Goal: Task Accomplishment & Management: Complete application form

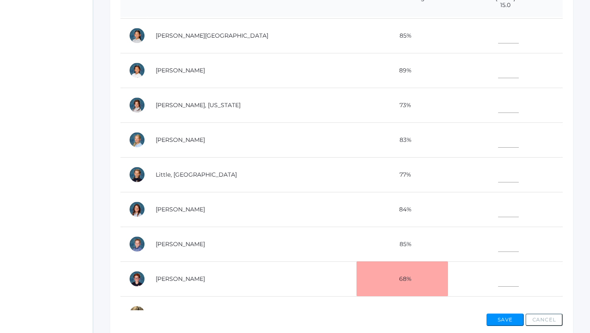
scroll to position [252, 0]
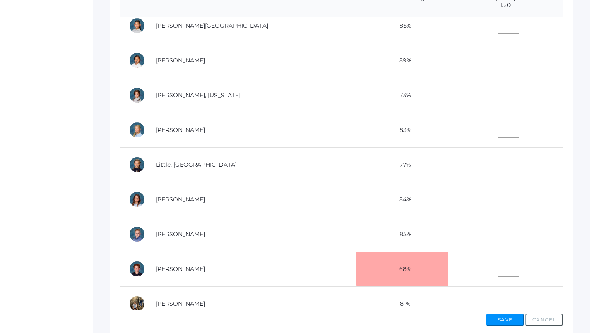
click at [498, 230] on input"] "text" at bounding box center [508, 232] width 21 height 19
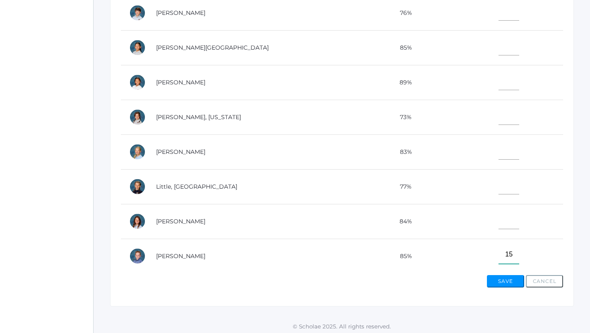
scroll to position [191, 0]
type input"] "15"
click at [498, 82] on input"] "text" at bounding box center [508, 81] width 21 height 19
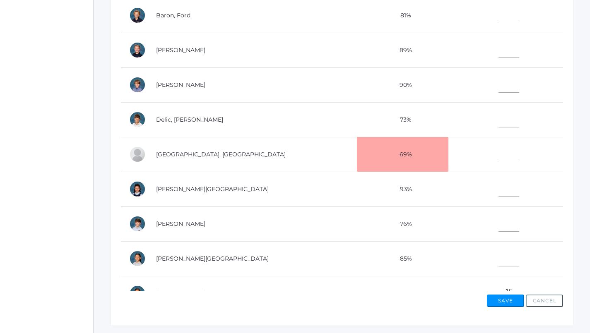
scroll to position [236, 0]
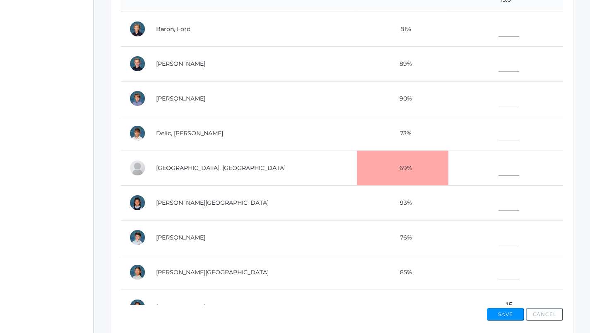
type input"] "15"
click at [498, 202] on input"] "text" at bounding box center [508, 201] width 21 height 19
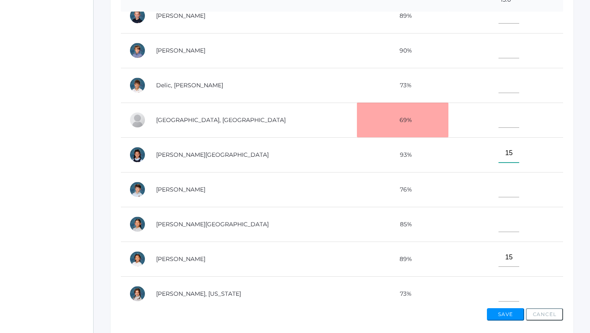
scroll to position [53, 0]
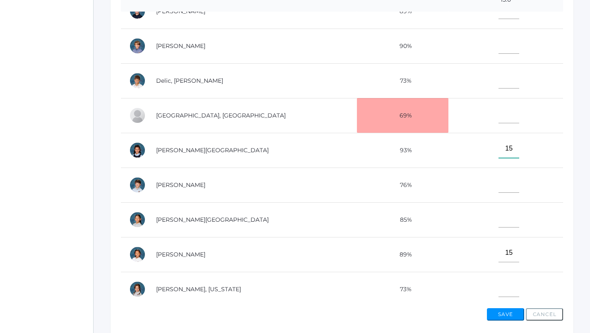
type input"] "15"
click at [498, 74] on input"] "text" at bounding box center [508, 79] width 21 height 19
type input"] "1"
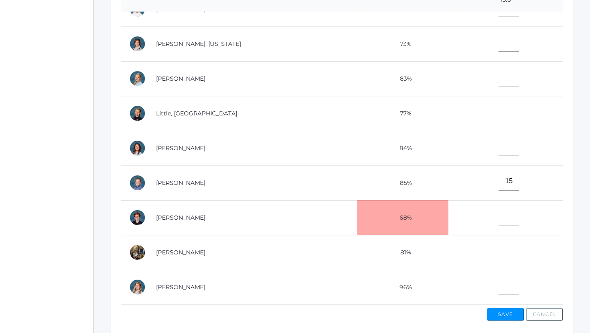
scroll to position [304, 0]
type input"] "9"
click at [498, 242] on input"] "text" at bounding box center [508, 251] width 21 height 19
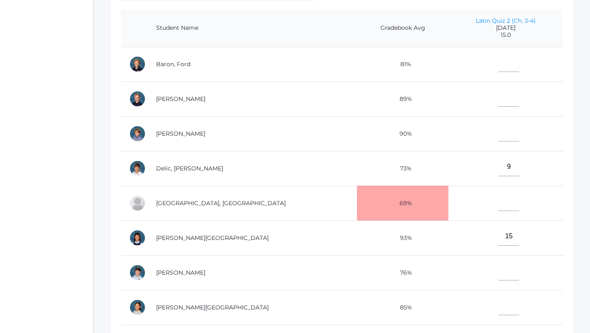
scroll to position [199, 0]
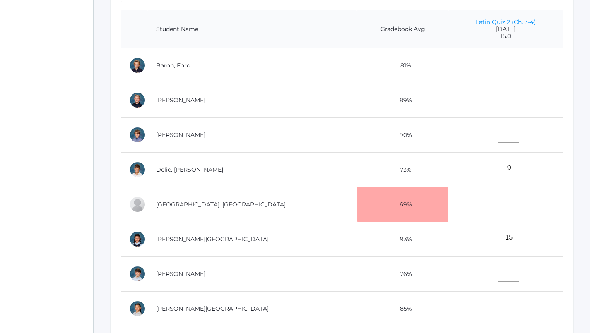
type input"] "10"
click at [498, 67] on input"] "text" at bounding box center [508, 64] width 21 height 19
type input"] "15"
click at [498, 268] on input"] "text" at bounding box center [508, 272] width 21 height 19
type input"] "15"
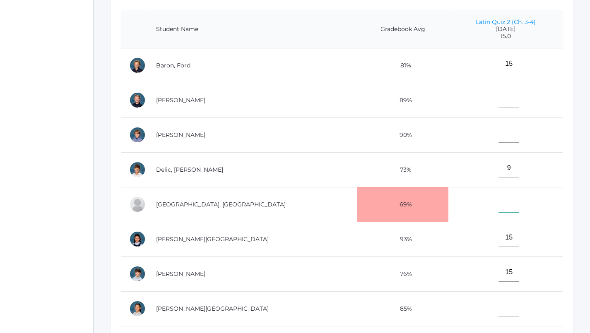
click at [498, 208] on input"] "text" at bounding box center [508, 203] width 21 height 19
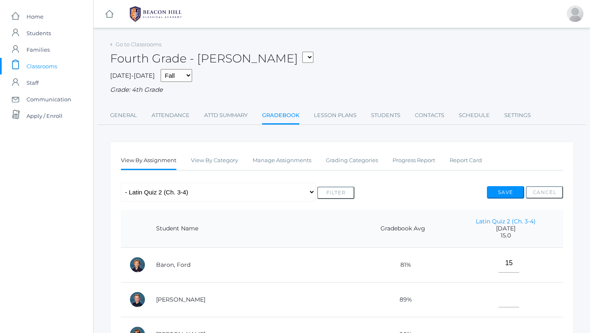
scroll to position [0, 0]
type input"] "15"
click at [498, 295] on input"] "text" at bounding box center [508, 298] width 21 height 19
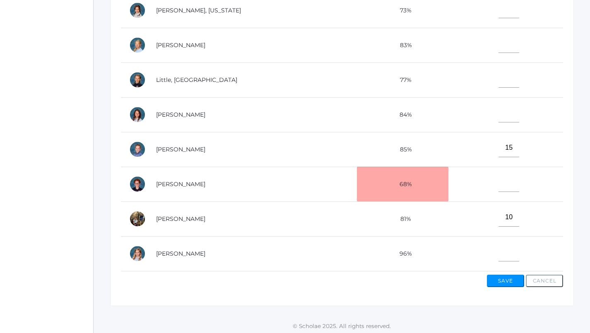
scroll to position [269, 0]
type input"] "15"
click at [498, 70] on input"] "text" at bounding box center [508, 79] width 21 height 19
type input"] "15"
click at [498, 108] on input"] "text" at bounding box center [508, 113] width 21 height 19
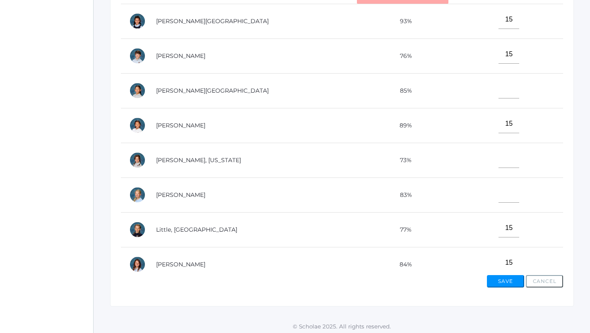
scroll to position [171, 0]
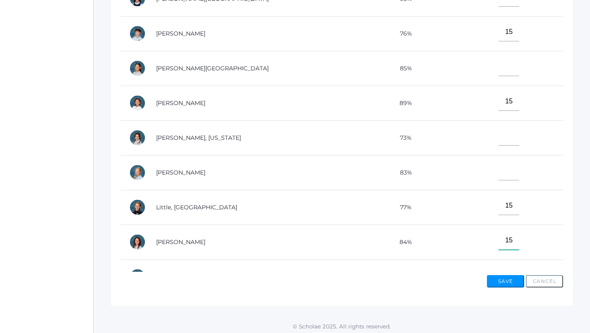
type input"] "15"
click at [498, 168] on input"] "text" at bounding box center [508, 171] width 21 height 19
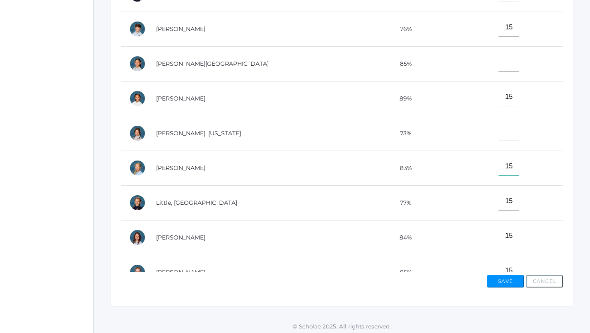
scroll to position [182, 0]
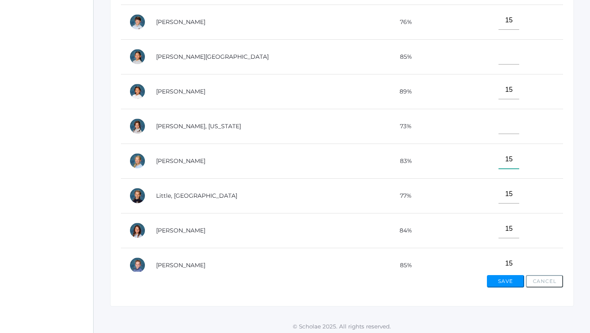
type input"] "15"
click at [498, 123] on input"] "text" at bounding box center [508, 124] width 21 height 19
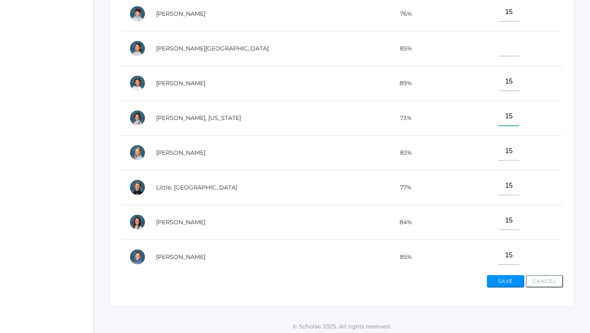
scroll to position [185, 0]
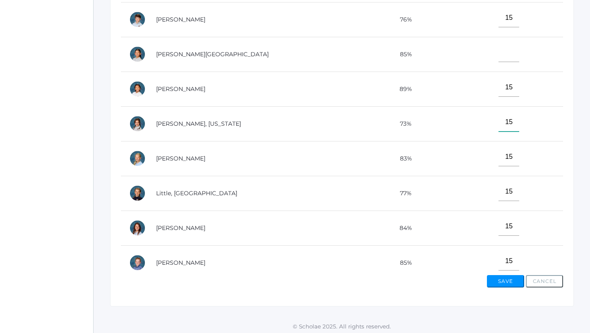
type input"] "15"
click at [498, 56] on input"] "text" at bounding box center [508, 52] width 21 height 19
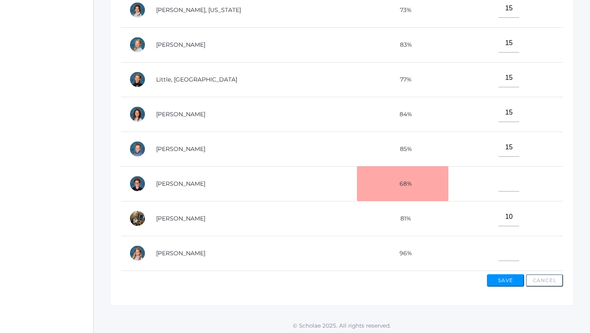
scroll to position [269, 0]
type input"] "15"
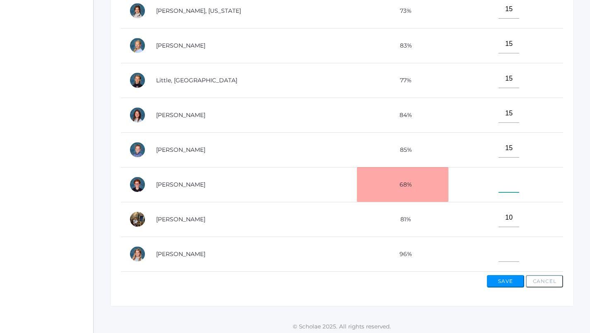
click at [498, 174] on input"] "text" at bounding box center [508, 183] width 21 height 19
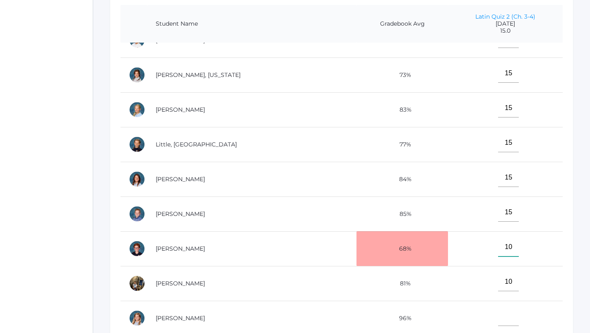
scroll to position [205, 0]
type input"] "10"
click at [498, 307] on input"] "text" at bounding box center [508, 316] width 21 height 19
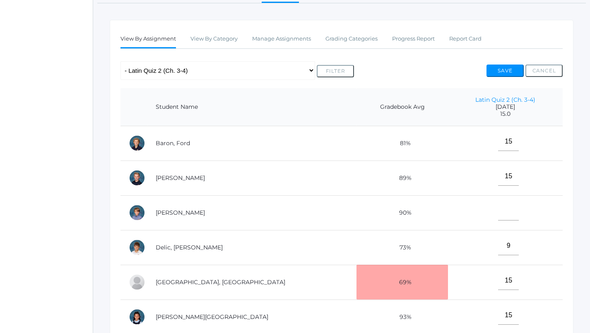
scroll to position [122, 0]
type input"] "15"
click at [502, 70] on button "Save" at bounding box center [504, 71] width 37 height 12
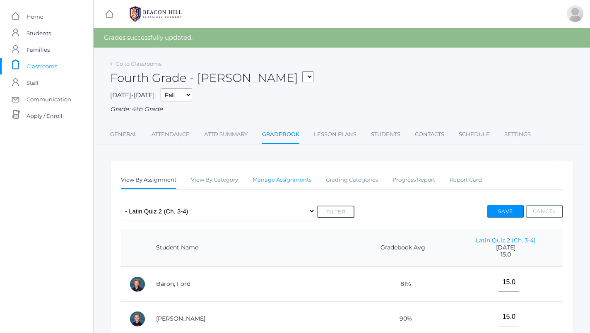
click at [295, 176] on link "Manage Assignments" at bounding box center [281, 180] width 59 height 17
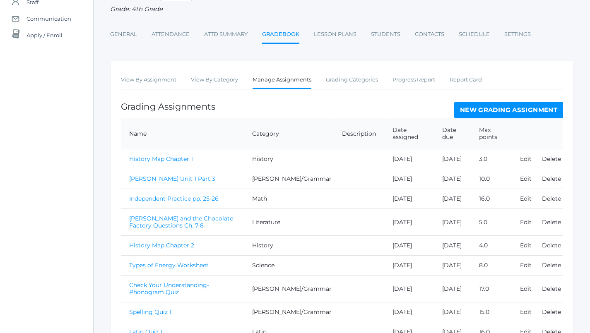
scroll to position [78, 0]
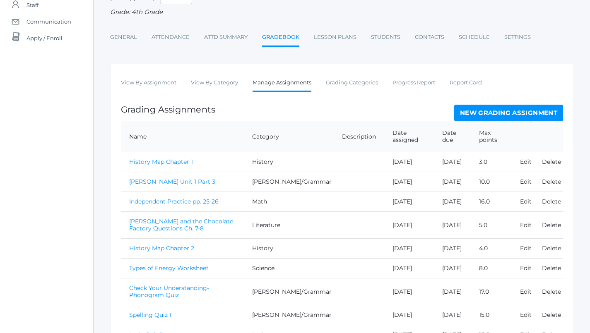
click at [494, 109] on link "New Grading Assignment" at bounding box center [508, 113] width 109 height 17
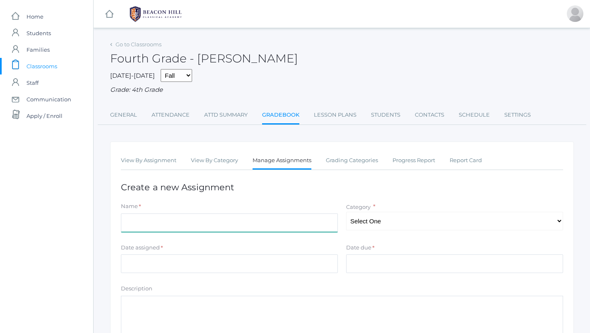
click at [192, 223] on input "Name" at bounding box center [229, 223] width 217 height 19
type input "History Chapter 4 Map"
select select "1070"
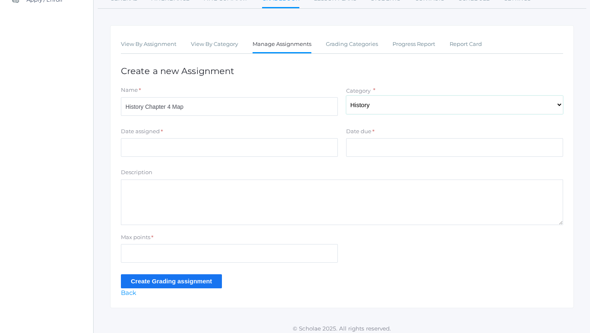
scroll to position [116, 0]
click at [178, 248] on input "Max points" at bounding box center [229, 254] width 217 height 19
type input "6"
click at [197, 149] on input "Date assigned" at bounding box center [229, 148] width 217 height 19
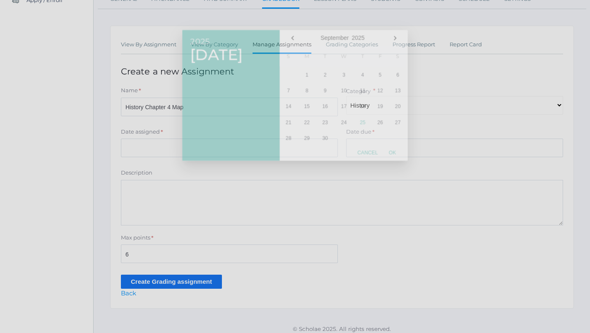
scroll to position [110, 0]
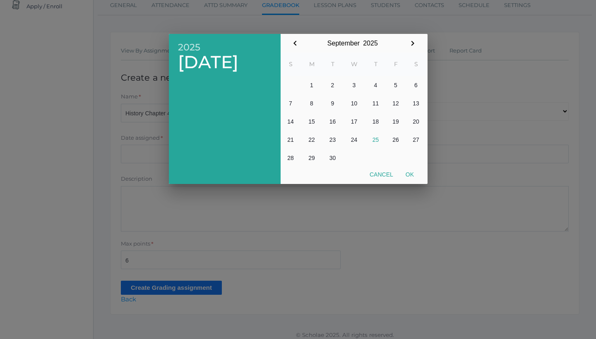
click at [376, 141] on button "25" at bounding box center [376, 140] width 20 height 18
click at [416, 173] on button "Ok" at bounding box center [409, 174] width 21 height 15
type input "2025-09-25"
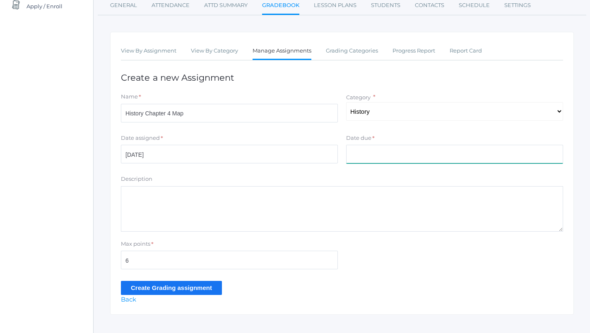
click at [402, 148] on input "Date due" at bounding box center [454, 154] width 217 height 19
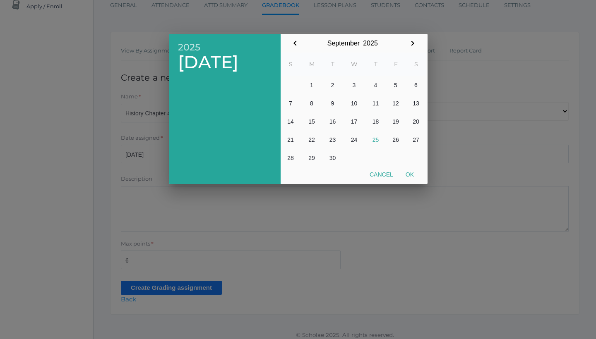
click at [377, 139] on button "25" at bounding box center [376, 140] width 20 height 18
click at [413, 177] on button "Ok" at bounding box center [409, 174] width 21 height 15
type input "2025-09-25"
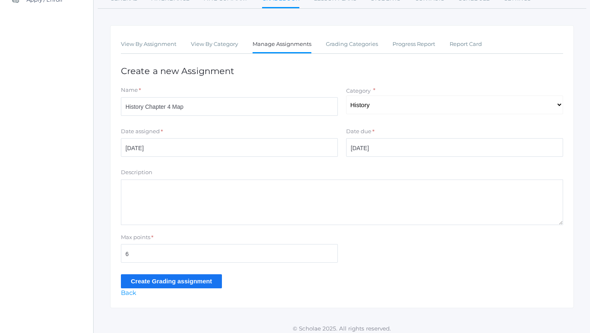
scroll to position [116, 0]
click at [202, 281] on input "Create Grading assignment" at bounding box center [171, 282] width 101 height 14
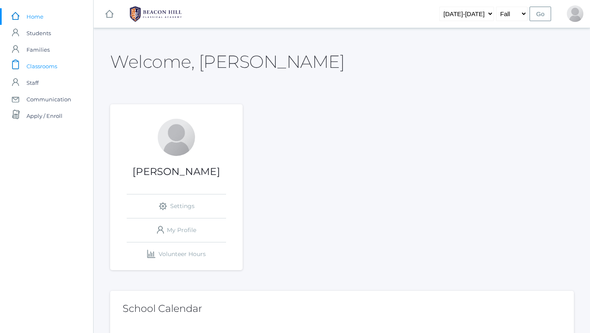
click at [35, 65] on span "Classrooms" at bounding box center [41, 66] width 31 height 17
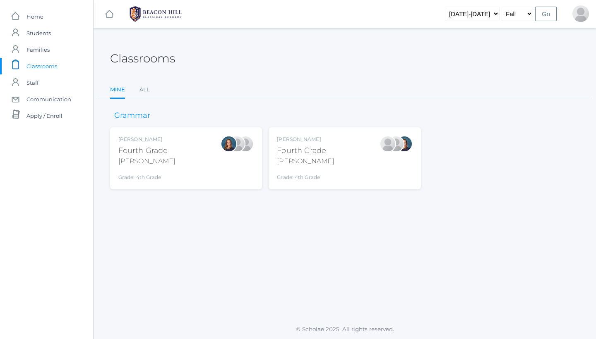
click at [160, 153] on div "Fourth Grade" at bounding box center [146, 150] width 57 height 11
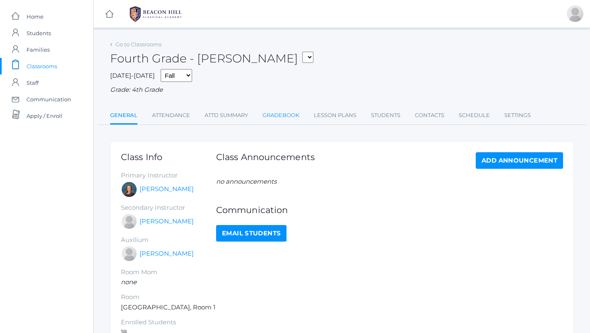
click at [293, 112] on link "Gradebook" at bounding box center [280, 115] width 37 height 17
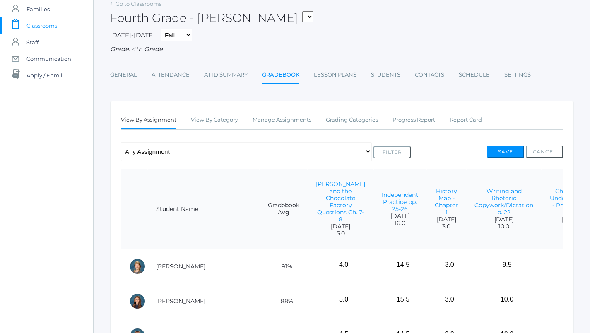
scroll to position [48, 0]
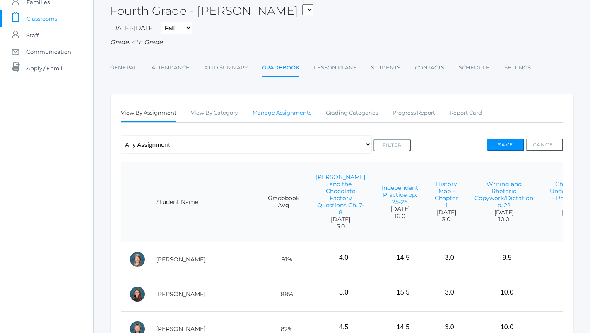
click at [295, 111] on link "Manage Assignments" at bounding box center [281, 113] width 59 height 17
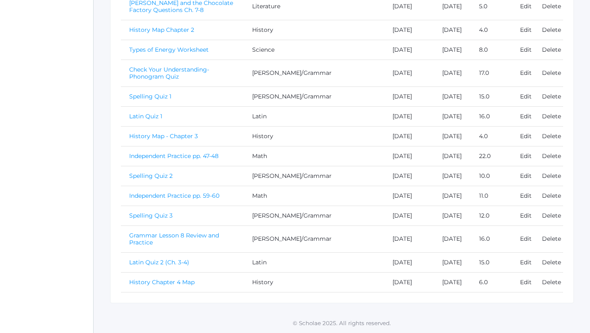
scroll to position [396, 0]
click at [170, 278] on link "History Chapter 4 Map" at bounding box center [161, 281] width 65 height 7
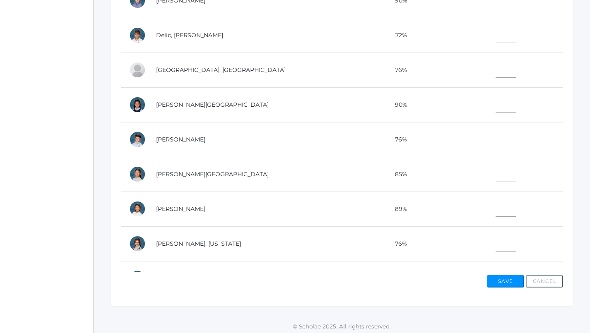
scroll to position [53, 0]
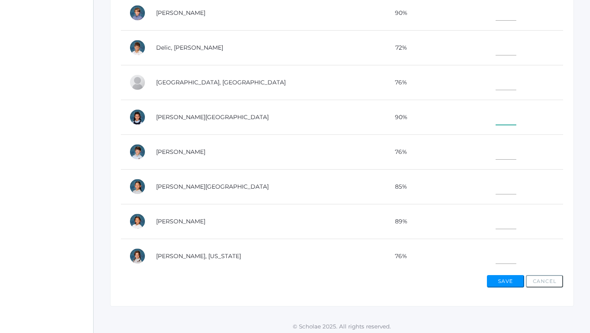
click at [495, 119] on input"] "text" at bounding box center [505, 115] width 21 height 19
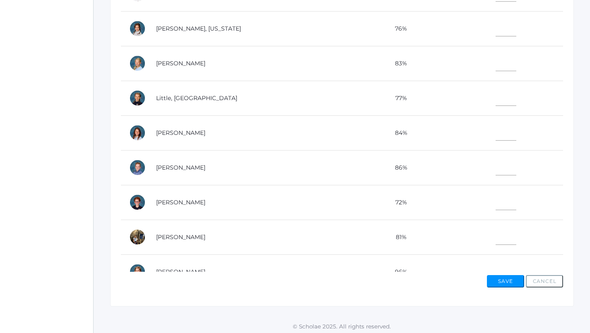
scroll to position [281, 0]
type input"] "6"
click at [495, 233] on input"] "text" at bounding box center [505, 235] width 21 height 19
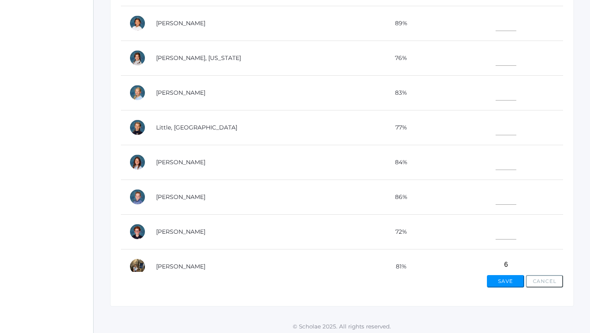
scroll to position [234, 0]
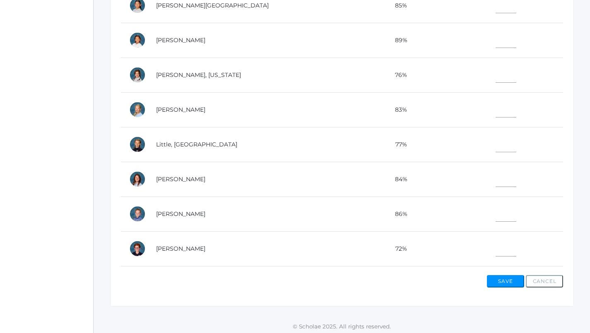
type input"] "6"
click at [495, 77] on input"] "text" at bounding box center [505, 73] width 21 height 19
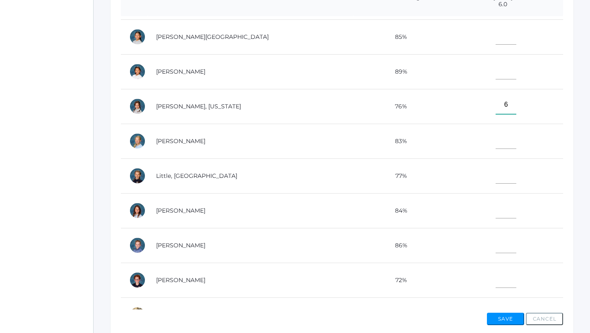
scroll to position [242, 0]
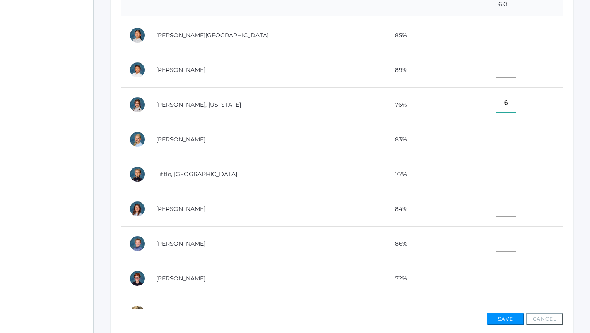
type input"] "6"
click at [495, 201] on input"] "text" at bounding box center [505, 207] width 21 height 19
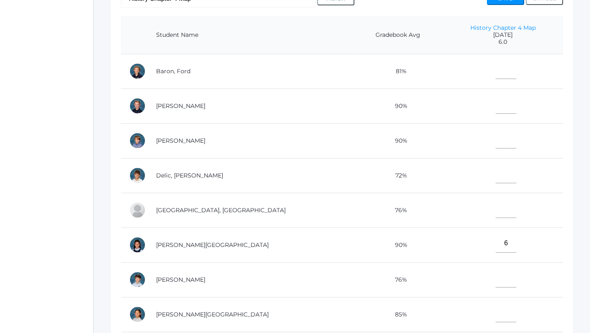
scroll to position [190, 0]
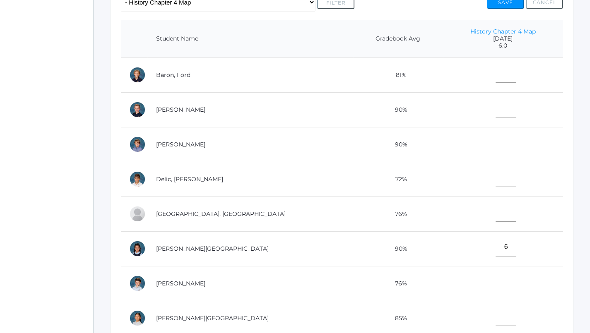
type input"] "6"
click at [495, 74] on input"] "text" at bounding box center [505, 73] width 21 height 19
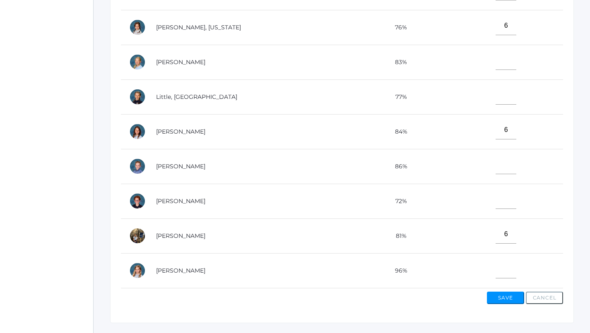
scroll to position [254, 0]
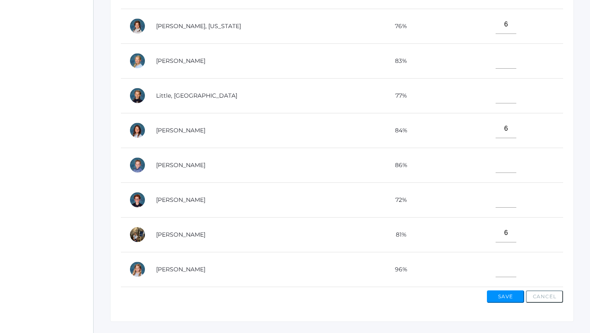
type input"] "6"
click at [495, 85] on input"] "text" at bounding box center [505, 94] width 21 height 19
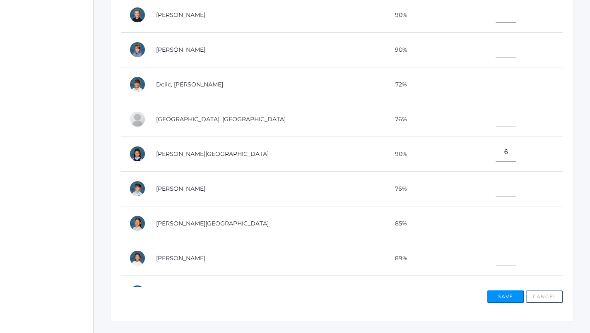
scroll to position [28, 0]
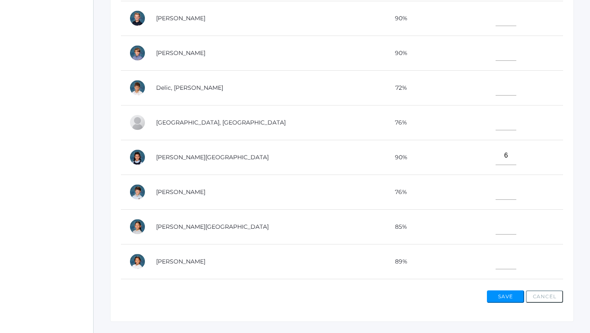
type input"] "6"
click at [495, 91] on input"] "text" at bounding box center [505, 86] width 21 height 19
type input"] "6"
click at [495, 187] on input"] "text" at bounding box center [505, 190] width 21 height 19
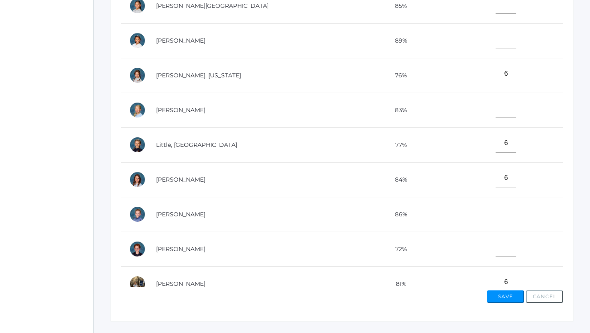
scroll to position [255, 0]
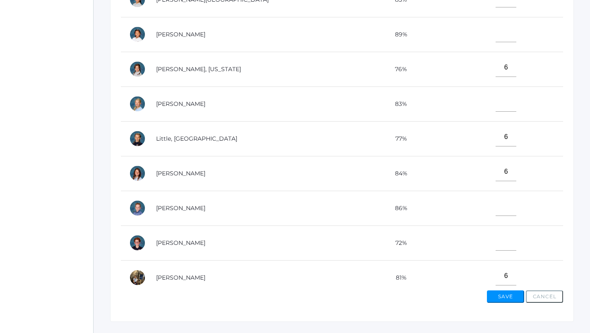
type input"] "6"
click at [495, 202] on input"] "text" at bounding box center [505, 206] width 21 height 19
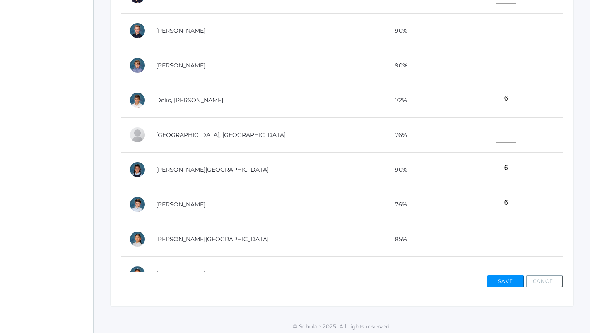
scroll to position [0, 0]
type input"] "6"
click at [495, 132] on input"] "text" at bounding box center [505, 133] width 21 height 19
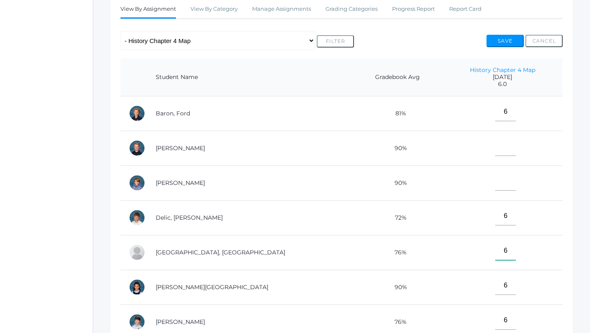
scroll to position [3, 0]
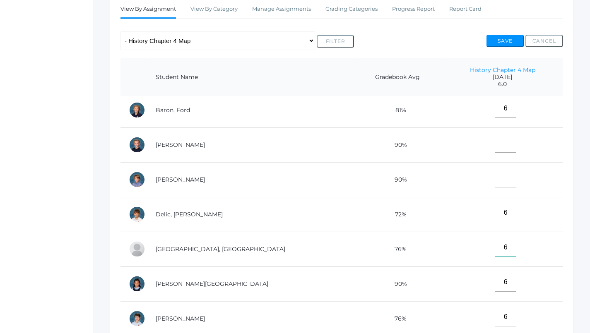
type input"] "6"
click at [495, 137] on input"] "text" at bounding box center [505, 143] width 21 height 19
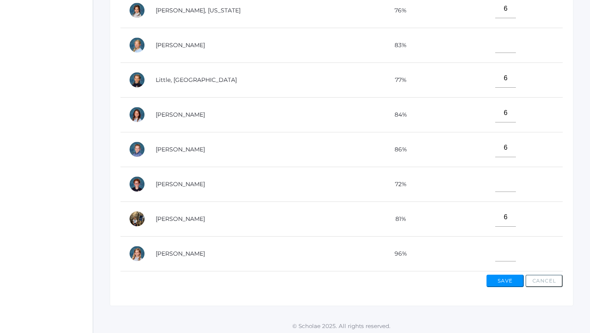
scroll to position [269, 0]
type input"] "6"
click at [495, 248] on input"] "text" at bounding box center [505, 252] width 21 height 19
type input"] "6"
click at [495, 174] on input"] "text" at bounding box center [505, 183] width 21 height 19
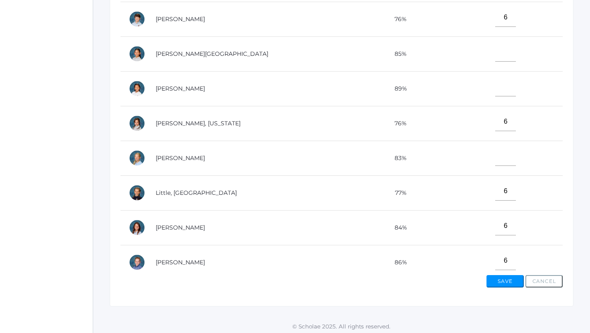
scroll to position [185, 0]
type input"] "6"
click at [495, 84] on input"] "text" at bounding box center [505, 88] width 21 height 19
type input"] "6"
click at [495, 51] on input"] "text" at bounding box center [505, 53] width 21 height 19
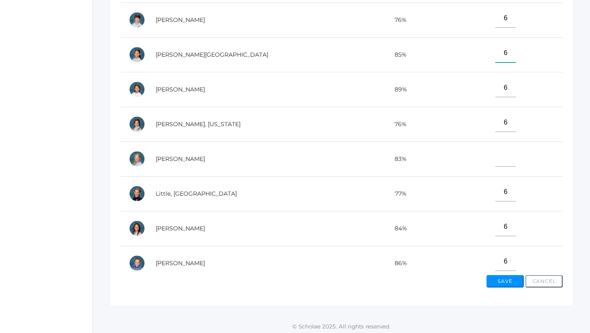
type input"] "6"
click at [495, 158] on input"] "text" at bounding box center [505, 157] width 21 height 19
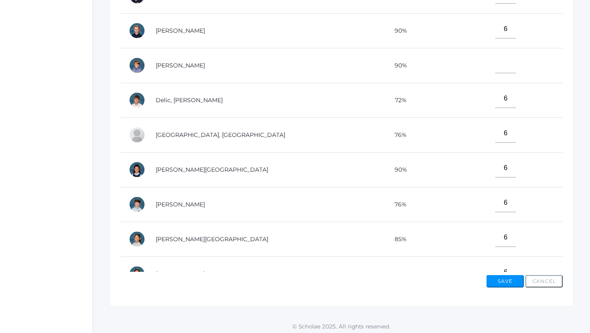
scroll to position [0, 0]
type input"] "6"
click at [495, 63] on input"] "text" at bounding box center [505, 64] width 21 height 19
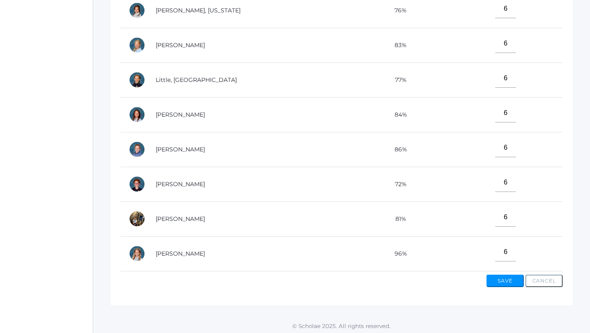
scroll to position [269, 0]
type input"] "6"
click at [505, 278] on button "Save" at bounding box center [504, 281] width 37 height 12
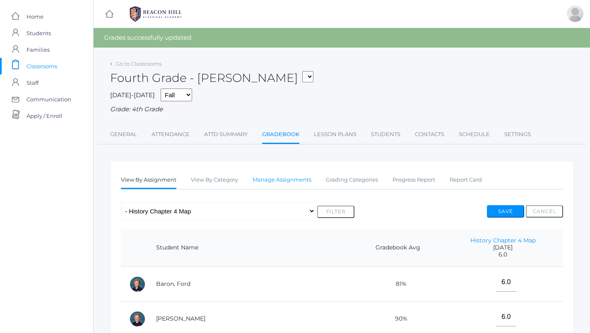
click at [273, 176] on link "Manage Assignments" at bounding box center [281, 180] width 59 height 17
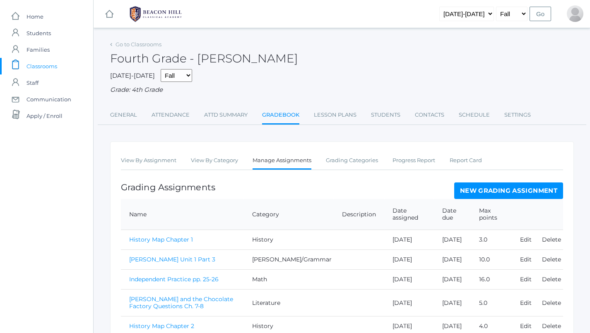
click at [494, 187] on link "New Grading Assignment" at bounding box center [508, 190] width 109 height 17
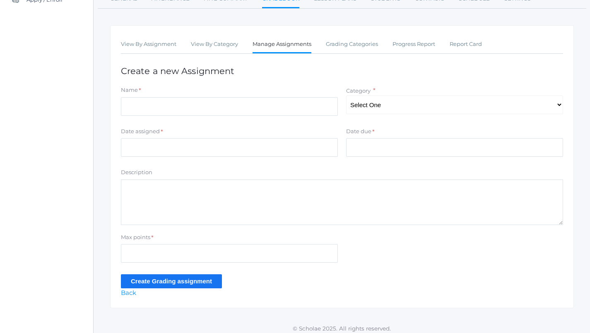
scroll to position [116, 0]
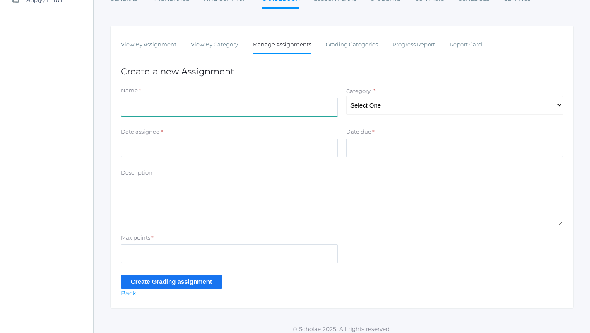
click at [252, 99] on input "Name" at bounding box center [229, 107] width 217 height 19
type input "Math Test 1"
select select "1089"
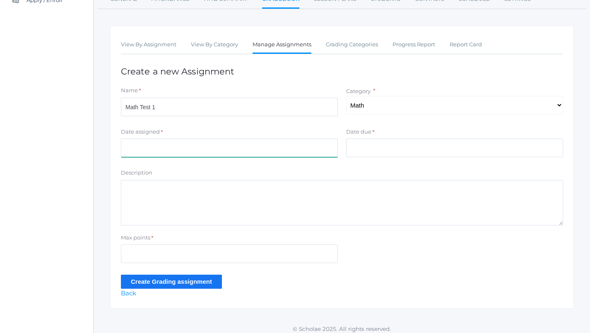
click at [276, 143] on input "Date assigned" at bounding box center [229, 148] width 217 height 19
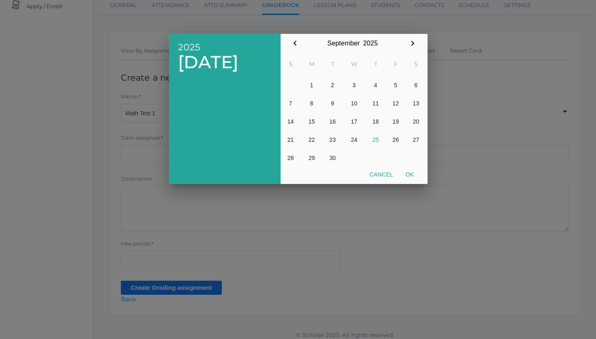
click at [375, 139] on button "25" at bounding box center [376, 140] width 20 height 18
click at [410, 170] on button "Ok" at bounding box center [409, 174] width 21 height 15
type input "[DATE]"
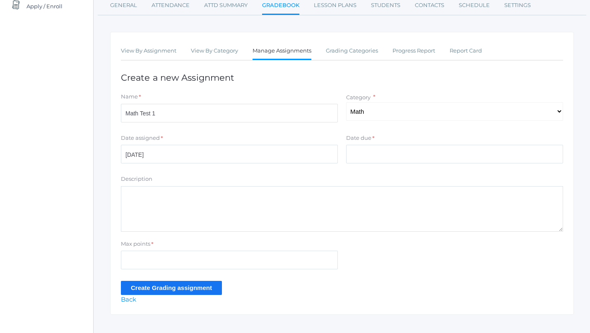
click at [418, 175] on div "Description" at bounding box center [342, 180] width 442 height 11
click at [406, 151] on input "Date due" at bounding box center [454, 154] width 217 height 19
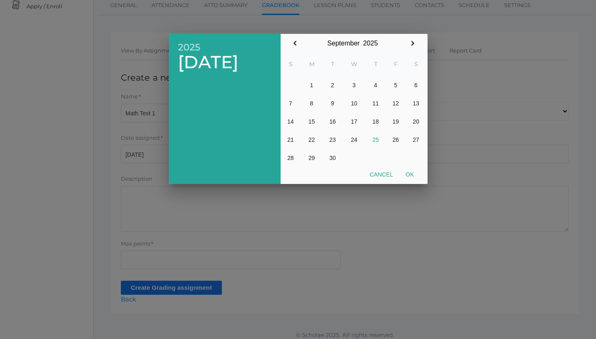
click at [376, 136] on button "25" at bounding box center [376, 140] width 20 height 18
click at [412, 174] on button "Ok" at bounding box center [409, 174] width 21 height 15
type input "[DATE]"
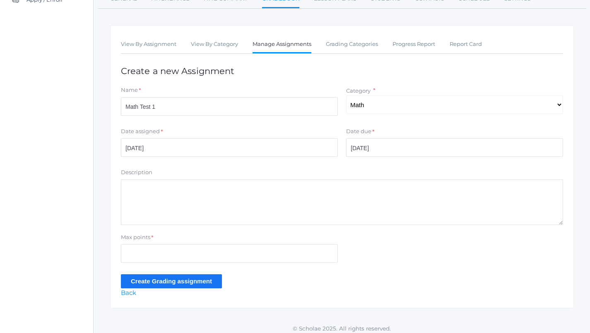
scroll to position [116, 0]
click at [199, 252] on input "Max points" at bounding box center [229, 254] width 217 height 19
type input "26"
click at [151, 277] on input "Create Grading assignment" at bounding box center [171, 282] width 101 height 14
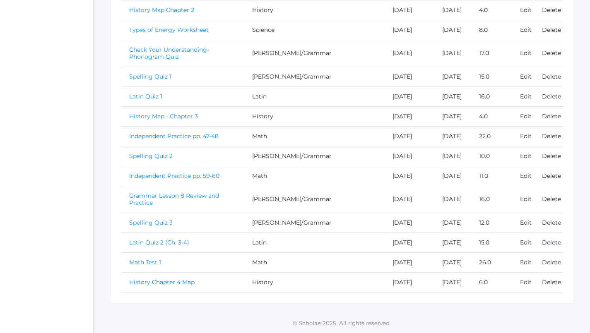
scroll to position [422, 0]
click at [151, 259] on link "Math Test 1" at bounding box center [145, 262] width 32 height 7
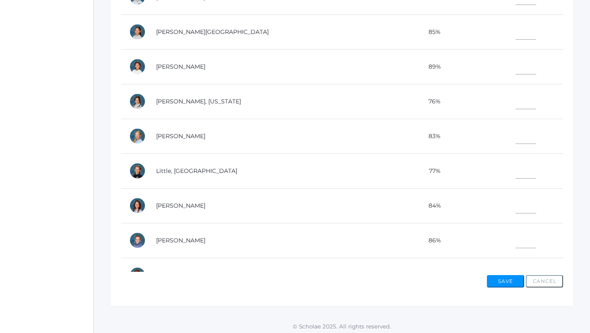
scroll to position [163, 0]
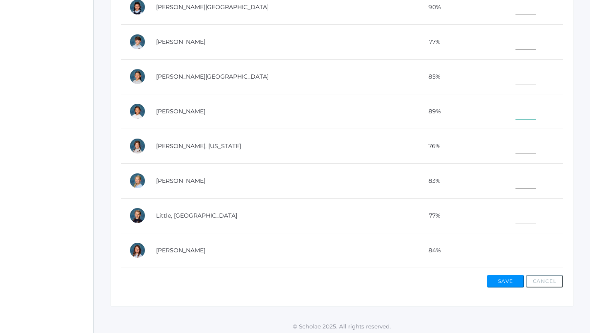
click at [515, 108] on input"] "text" at bounding box center [525, 110] width 21 height 19
type input"] "1"
type input"] "25"
click at [515, 215] on input"] "text" at bounding box center [525, 214] width 21 height 19
type input"] "24"
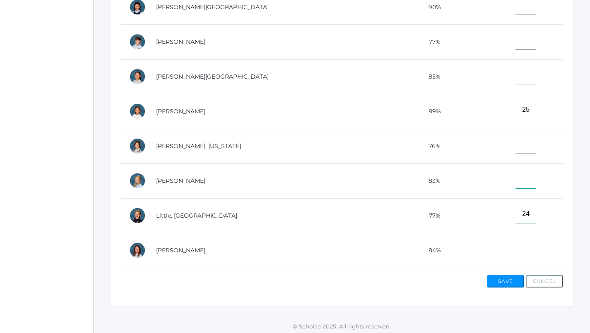
click at [515, 180] on input"] "text" at bounding box center [525, 179] width 21 height 19
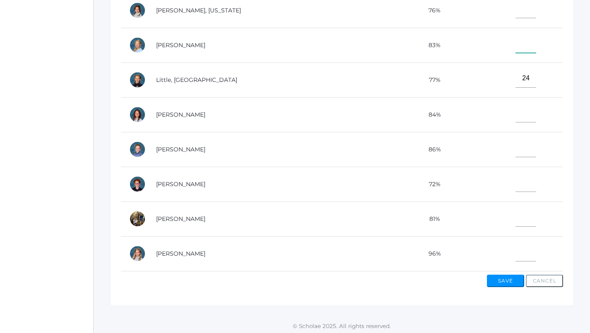
scroll to position [269, 0]
click at [515, 177] on input"] "text" at bounding box center [525, 183] width 21 height 19
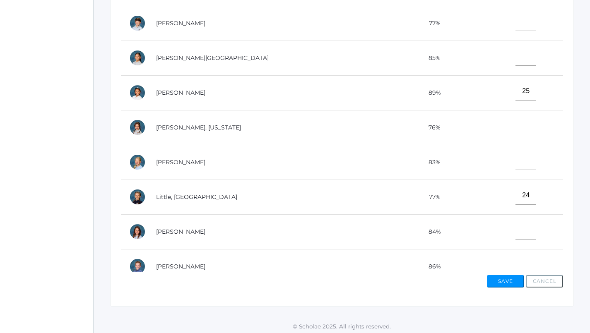
scroll to position [185, 0]
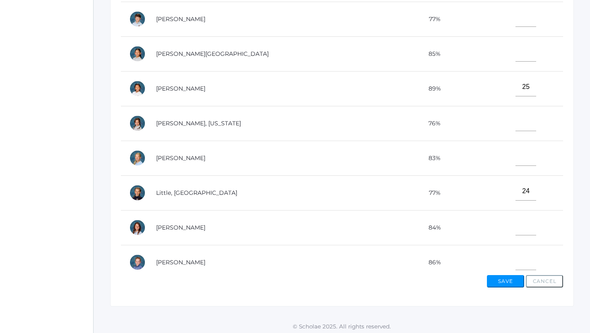
type input"] "22"
click at [515, 219] on input"] "text" at bounding box center [525, 226] width 21 height 19
type input"] "1"
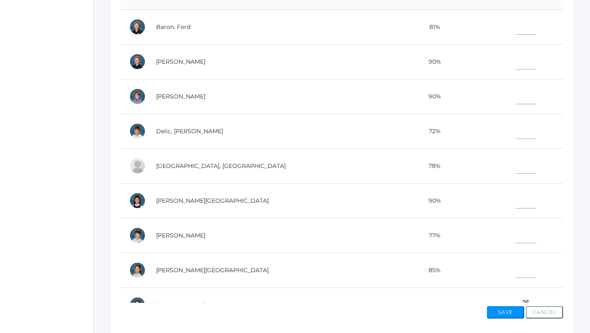
scroll to position [236, 0]
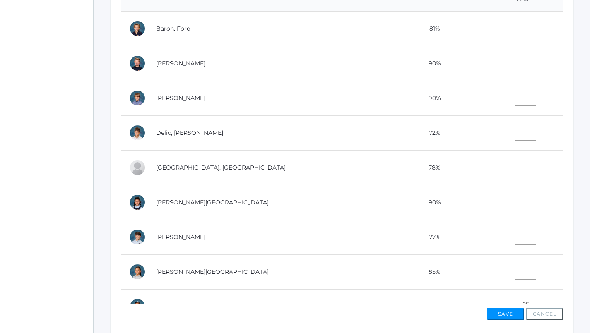
type input"] "23"
click at [515, 130] on input"] "text" at bounding box center [525, 131] width 21 height 19
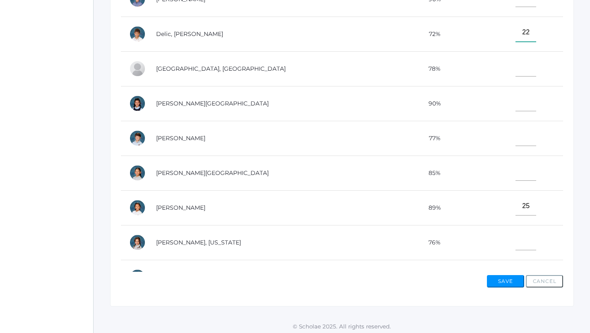
scroll to position [63, 0]
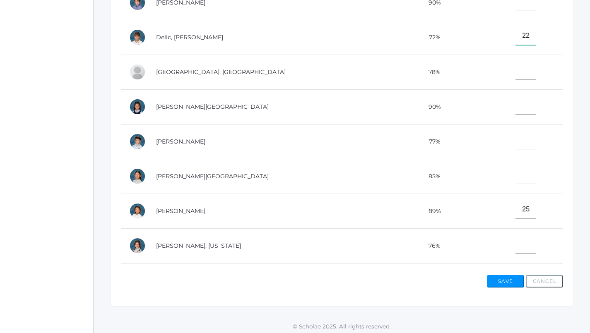
type input"] "22"
click at [515, 102] on input"] "text" at bounding box center [525, 105] width 21 height 19
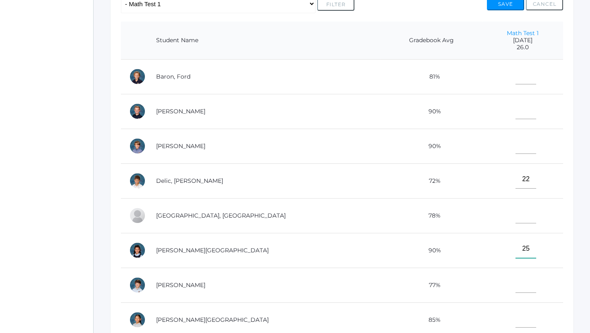
scroll to position [181, 0]
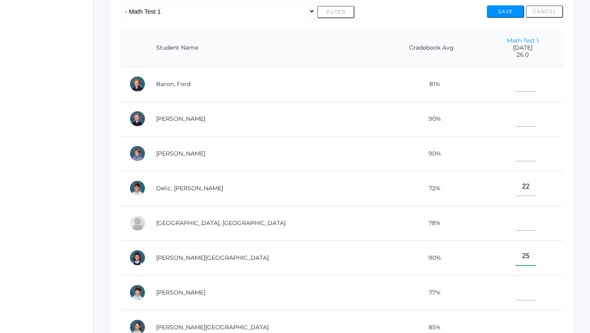
type input"] "25"
click at [515, 87] on input"] "text" at bounding box center [525, 82] width 21 height 19
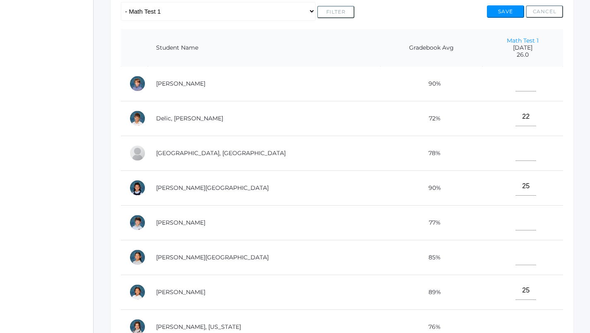
scroll to position [70, 0]
type input"] "24"
click at [515, 256] on input"] "text" at bounding box center [525, 255] width 21 height 19
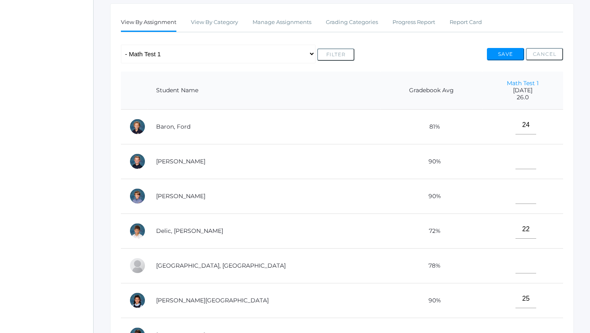
scroll to position [133, 0]
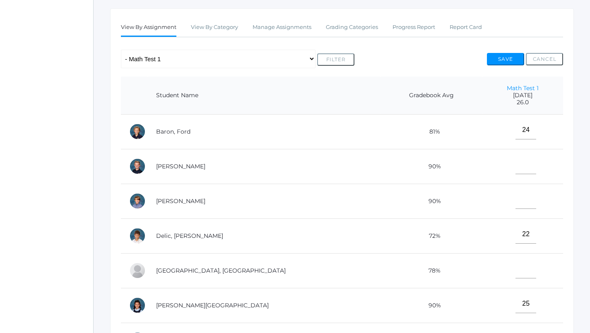
type input"] "26"
click at [515, 158] on input"] "text" at bounding box center [525, 165] width 21 height 19
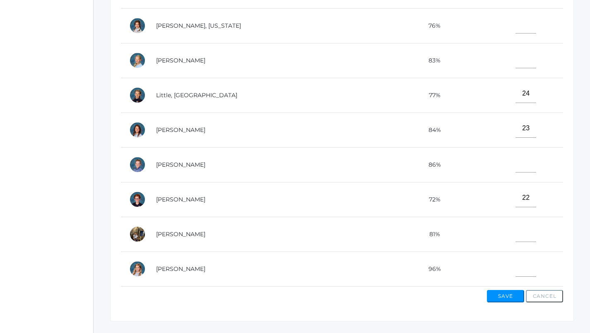
scroll to position [254, 0]
type input"] "25"
click at [515, 223] on input"] "text" at bounding box center [525, 232] width 21 height 19
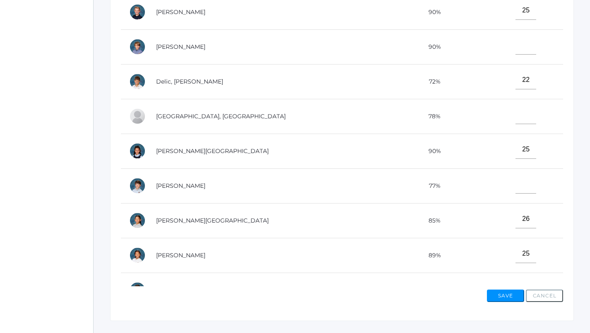
scroll to position [0, 0]
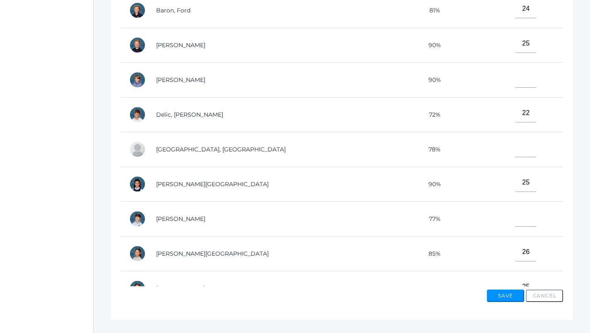
type input"] "22"
click at [515, 77] on input"] "text" at bounding box center [525, 78] width 21 height 19
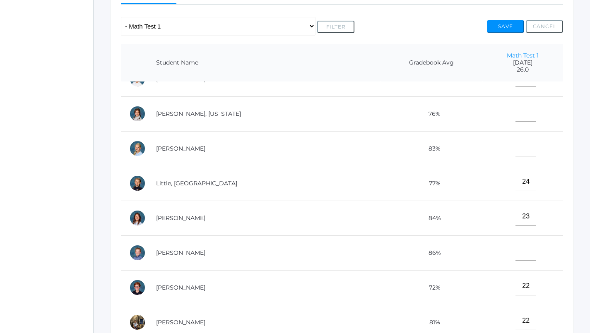
scroll to position [304, 0]
type input"] "25"
click at [515, 246] on input"] "text" at bounding box center [525, 251] width 21 height 19
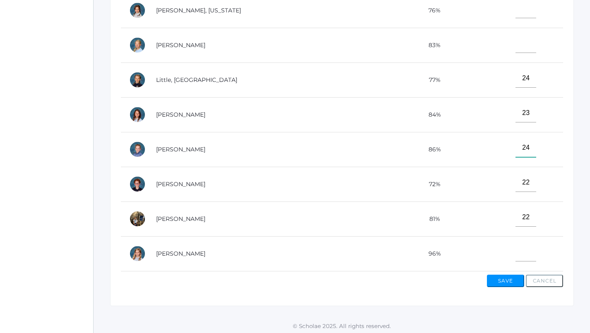
scroll to position [269, 0]
type input"] "24"
click at [515, 245] on input"] "text" at bounding box center [525, 252] width 21 height 19
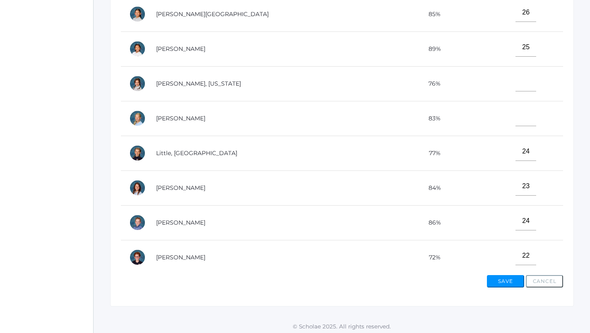
scroll to position [223, 0]
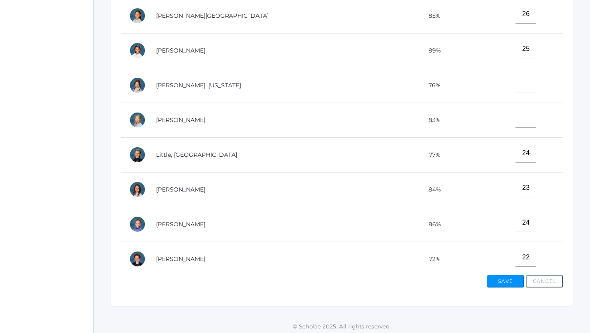
type input"] "26"
click at [516, 80] on input"] "text" at bounding box center [525, 83] width 21 height 19
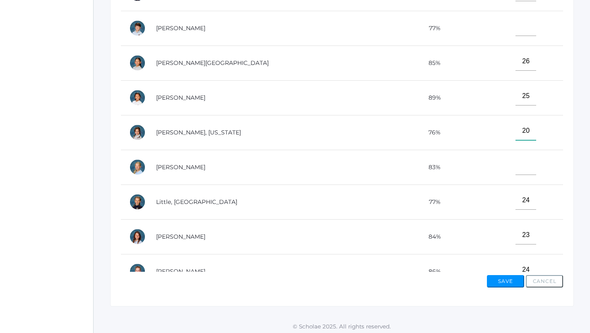
scroll to position [168, 0]
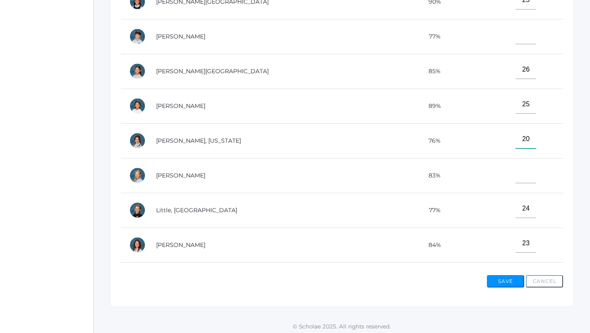
type input"] "20"
click at [515, 174] on input"] "text" at bounding box center [525, 174] width 21 height 19
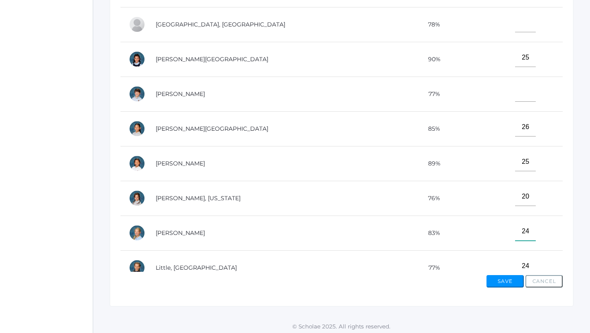
scroll to position [108, 0]
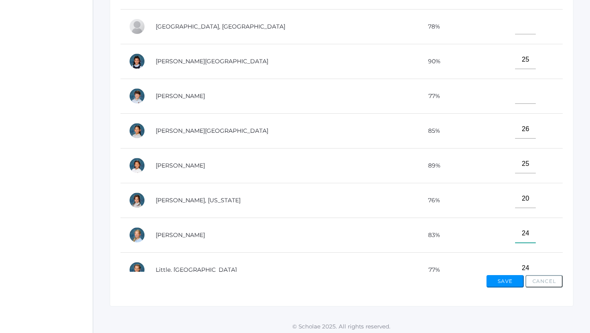
type input"] "24"
click at [515, 93] on input"] "text" at bounding box center [525, 94] width 21 height 19
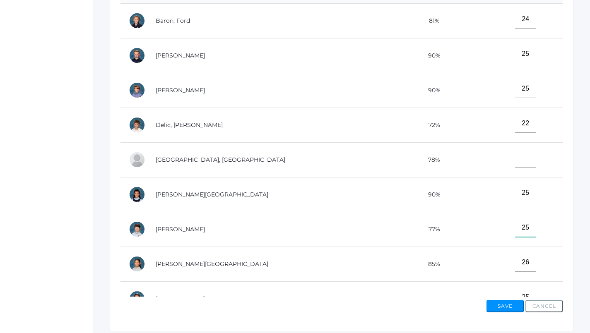
scroll to position [237, 0]
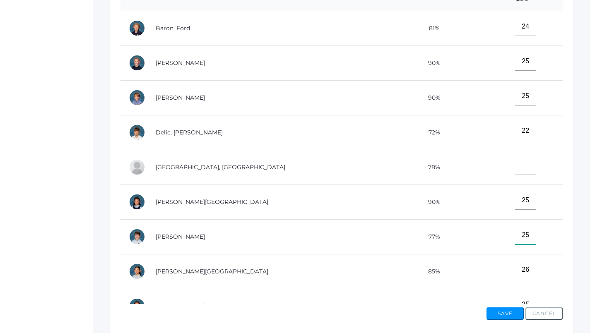
type input"] "25"
click at [515, 167] on input"] "text" at bounding box center [525, 165] width 21 height 19
type input"] "1"
type input"] "21"
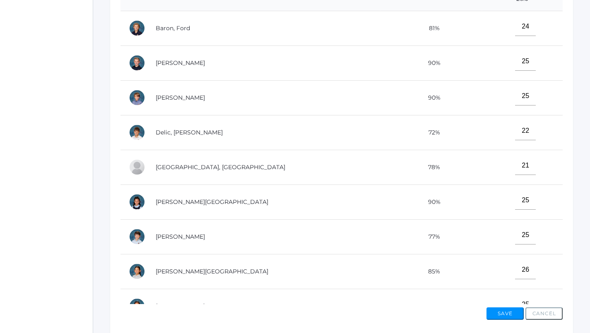
click at [502, 312] on button "Save" at bounding box center [504, 313] width 37 height 12
